Goal: Transaction & Acquisition: Purchase product/service

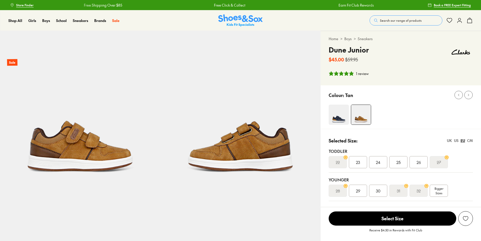
select select "*"
click at [444, 191] on div "Bigger Sizes" at bounding box center [439, 191] width 18 height 12
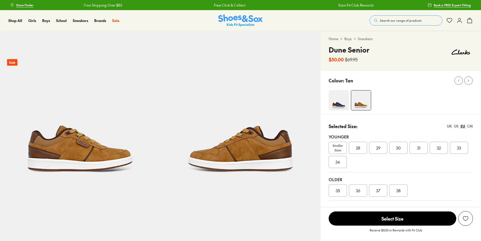
select select "*"
click at [455, 151] on div "33" at bounding box center [459, 148] width 18 height 12
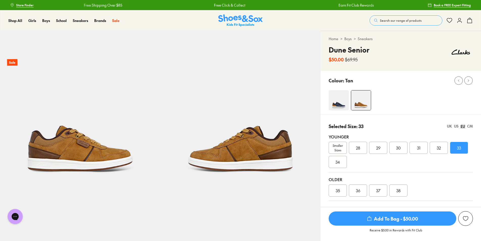
click at [454, 126] on div "US" at bounding box center [456, 126] width 5 height 5
click at [339, 160] on div "2" at bounding box center [338, 162] width 18 height 12
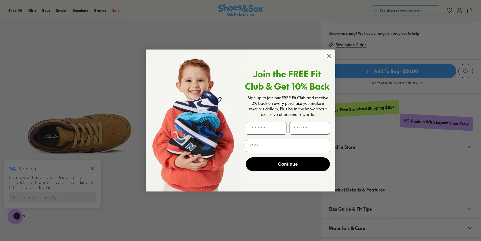
scroll to position [177, 0]
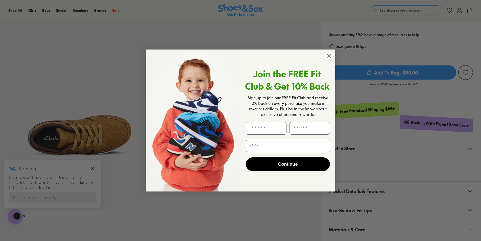
click at [329, 57] on circle "Close dialog" at bounding box center [329, 56] width 8 height 8
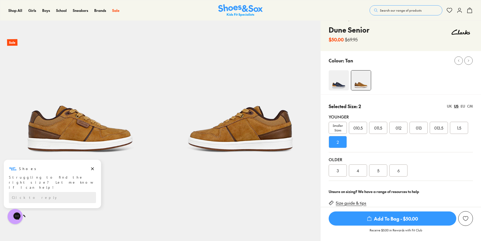
scroll to position [51, 0]
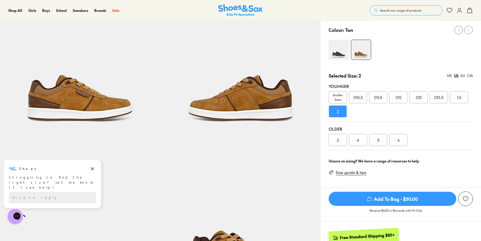
click at [113, 102] on img at bounding box center [80, 60] width 161 height 161
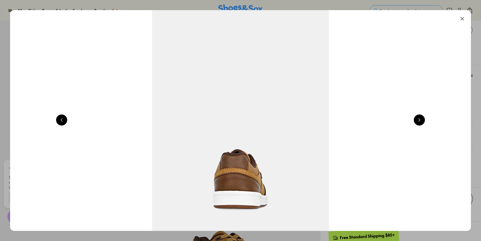
scroll to position [0, 463]
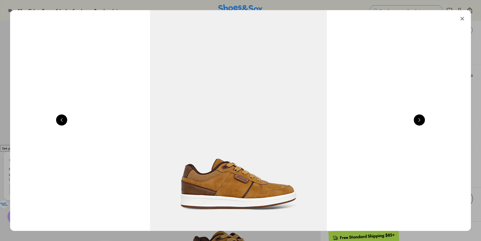
click at [464, 16] on button at bounding box center [462, 18] width 11 height 11
